Goal: Contribute content: Add original content to the website for others to see

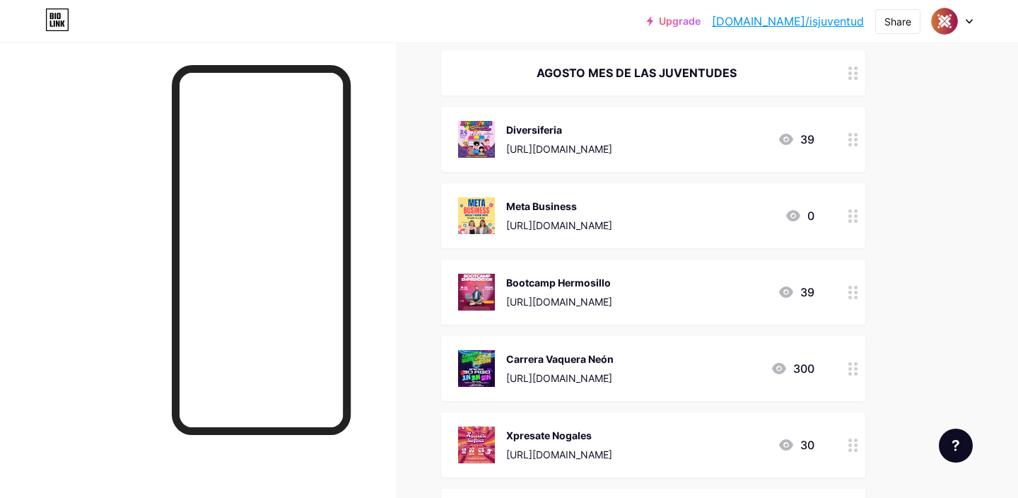
scroll to position [393, 0]
click at [847, 367] on div at bounding box center [853, 367] width 24 height 65
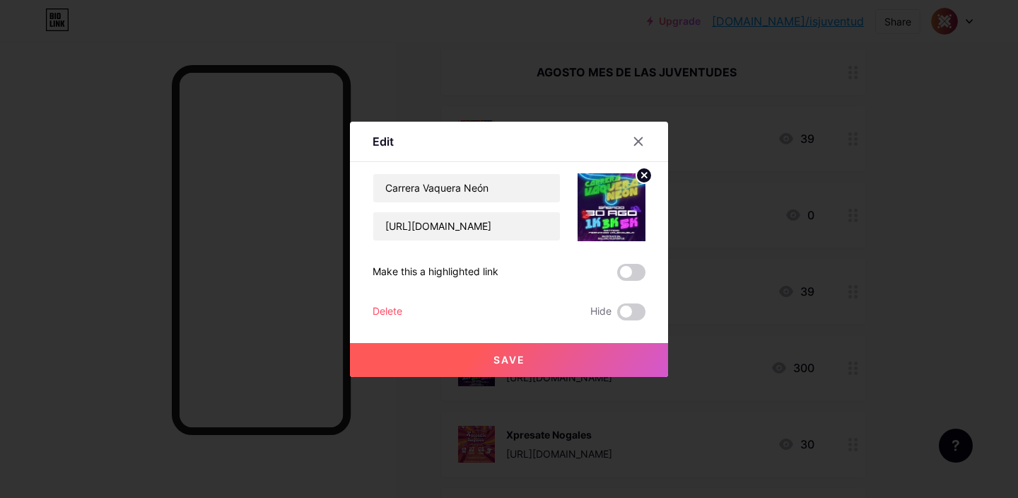
click at [641, 180] on circle at bounding box center [644, 175] width 16 height 16
click at [608, 201] on icon at bounding box center [608, 200] width 14 height 4
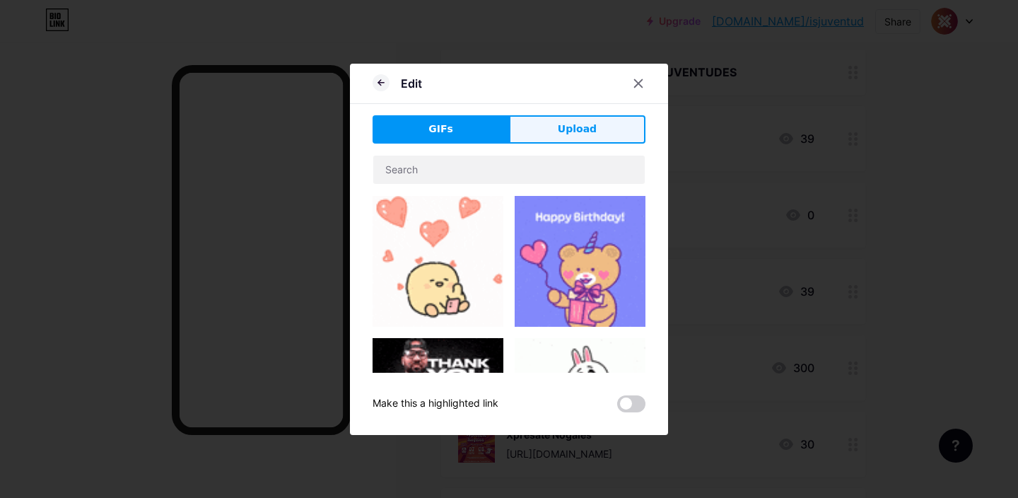
click at [545, 131] on button "Upload" at bounding box center [577, 129] width 136 height 28
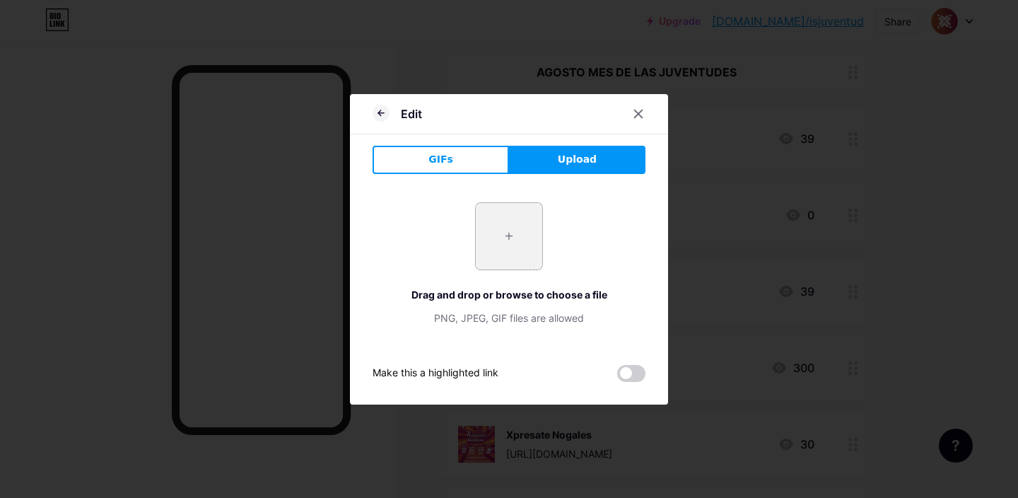
click at [512, 247] on input "file" at bounding box center [509, 236] width 66 height 66
type input "C:\fakepath\FLYER CARRERA NEON 2025.jpeg"
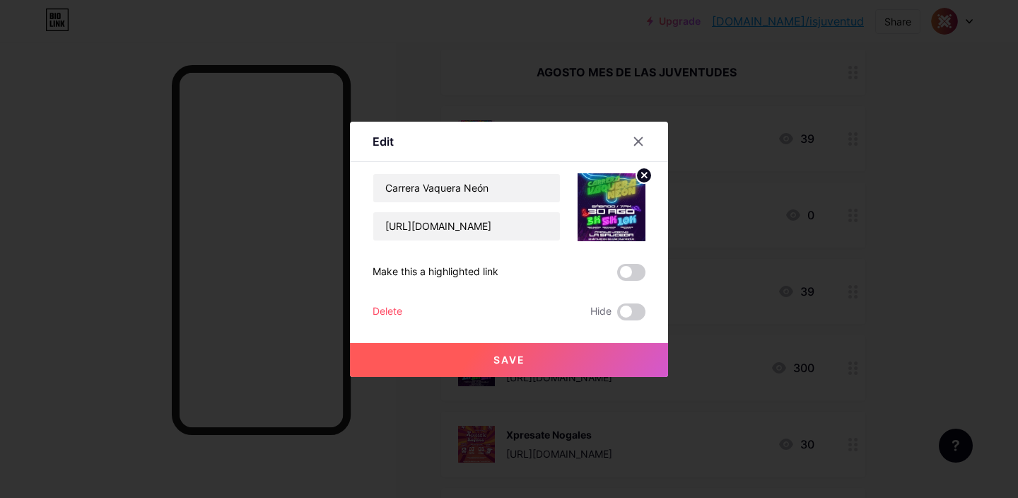
click at [631, 275] on span at bounding box center [631, 272] width 28 height 17
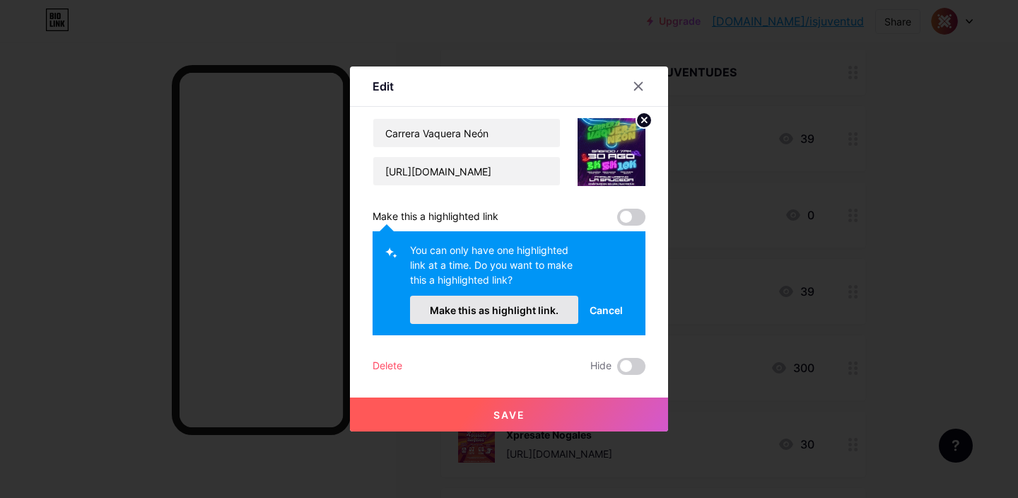
click at [537, 316] on button "Make this as highlight link." at bounding box center [494, 309] width 168 height 28
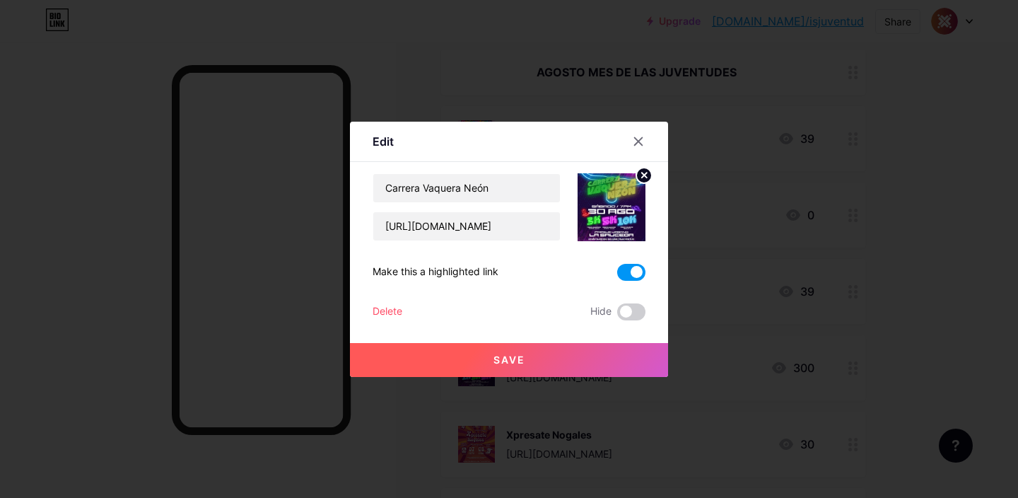
click at [523, 365] on button "Save" at bounding box center [509, 360] width 318 height 34
